Goal: Task Accomplishment & Management: Use online tool/utility

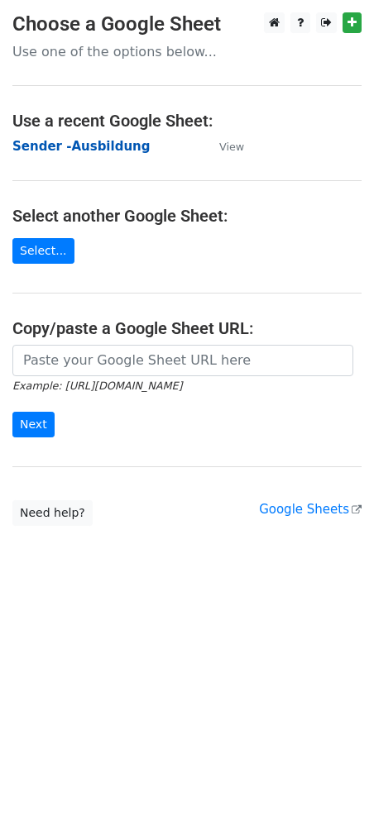
click at [79, 141] on strong "Sender -Ausbildung" at bounding box center [80, 146] width 137 height 15
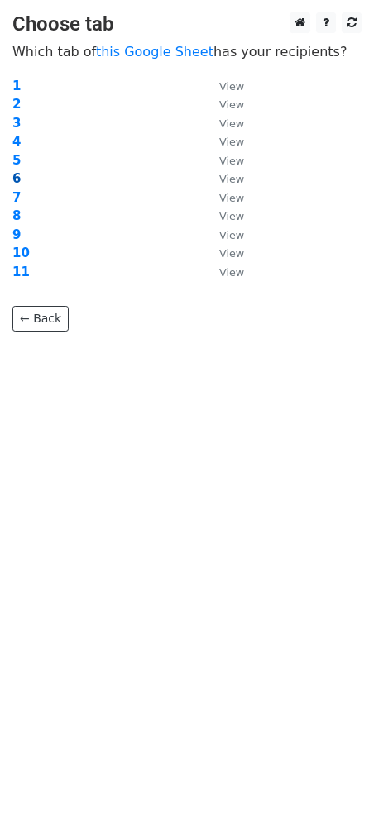
click at [13, 172] on strong "6" at bounding box center [16, 178] width 8 height 15
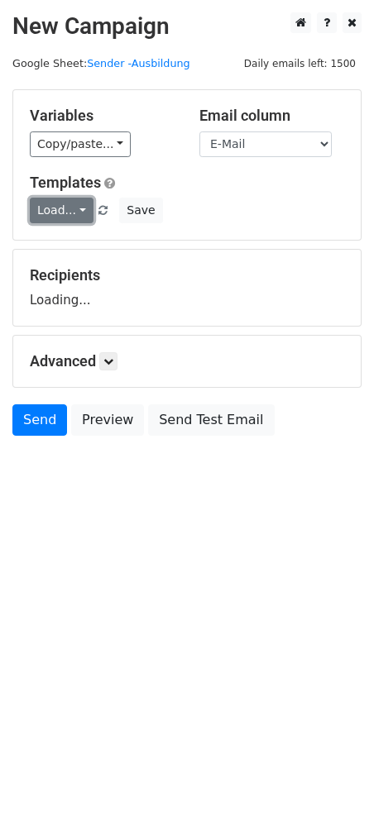
click at [75, 208] on link "Load..." at bounding box center [62, 211] width 64 height 26
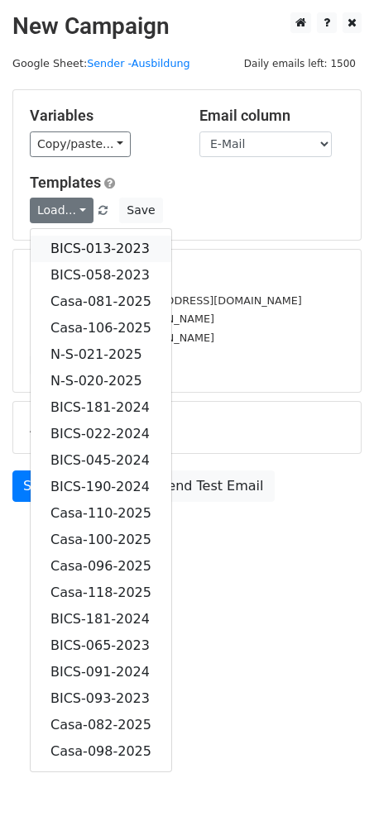
click at [104, 251] on link "BICS-013-2023" at bounding box center [101, 249] width 141 height 26
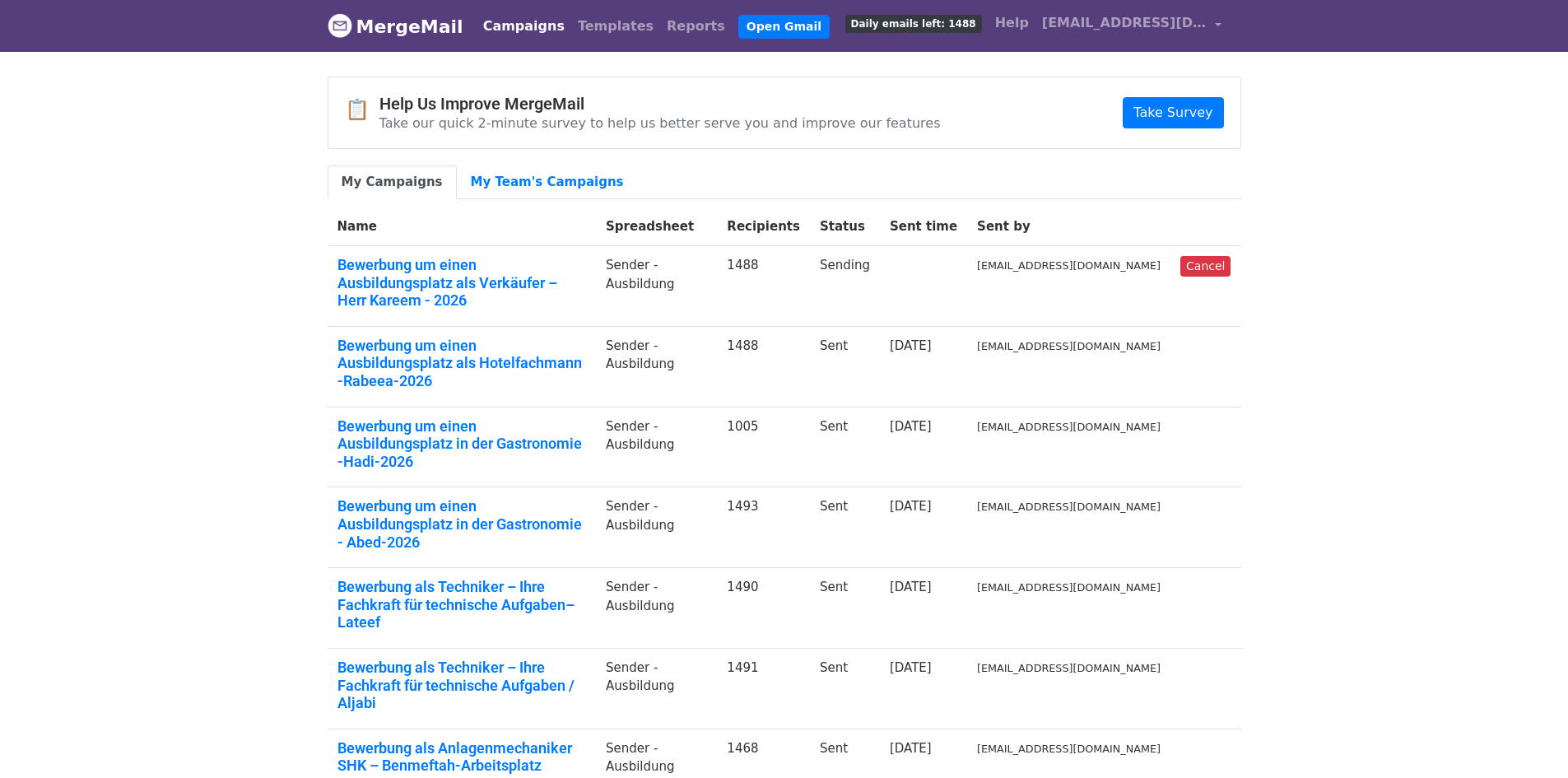
click at [1352, 165] on body "MergeMail Campaigns Templates Reports Open Gmail Daily emails left: 1488 Help […" at bounding box center [784, 561] width 1568 height 1123
click at [1197, 25] on span "[EMAIL_ADDRESS][DOMAIN_NAME]" at bounding box center [1123, 23] width 164 height 20
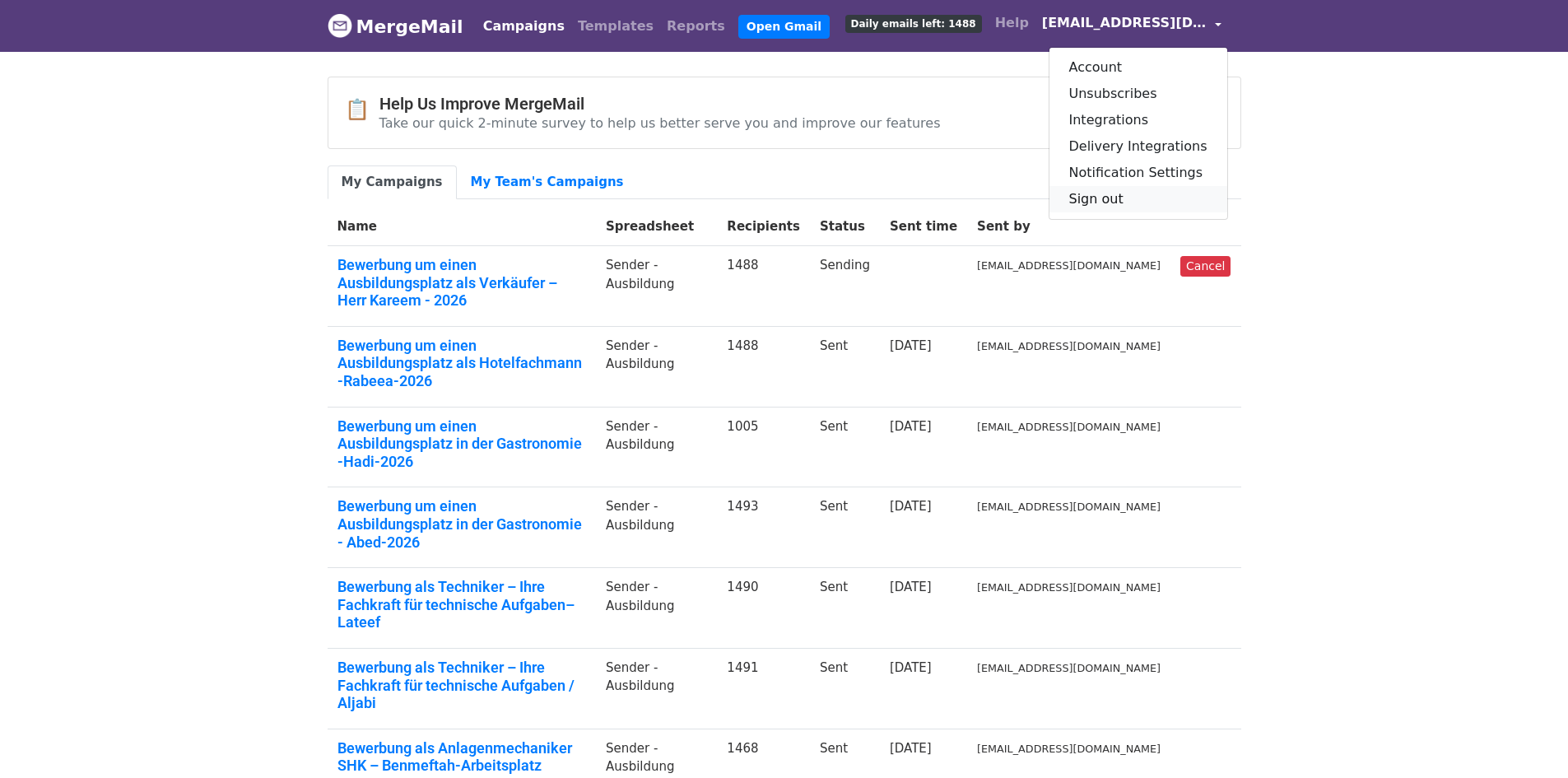
click at [1111, 204] on link "Sign out" at bounding box center [1138, 199] width 178 height 26
